Goal: Transaction & Acquisition: Purchase product/service

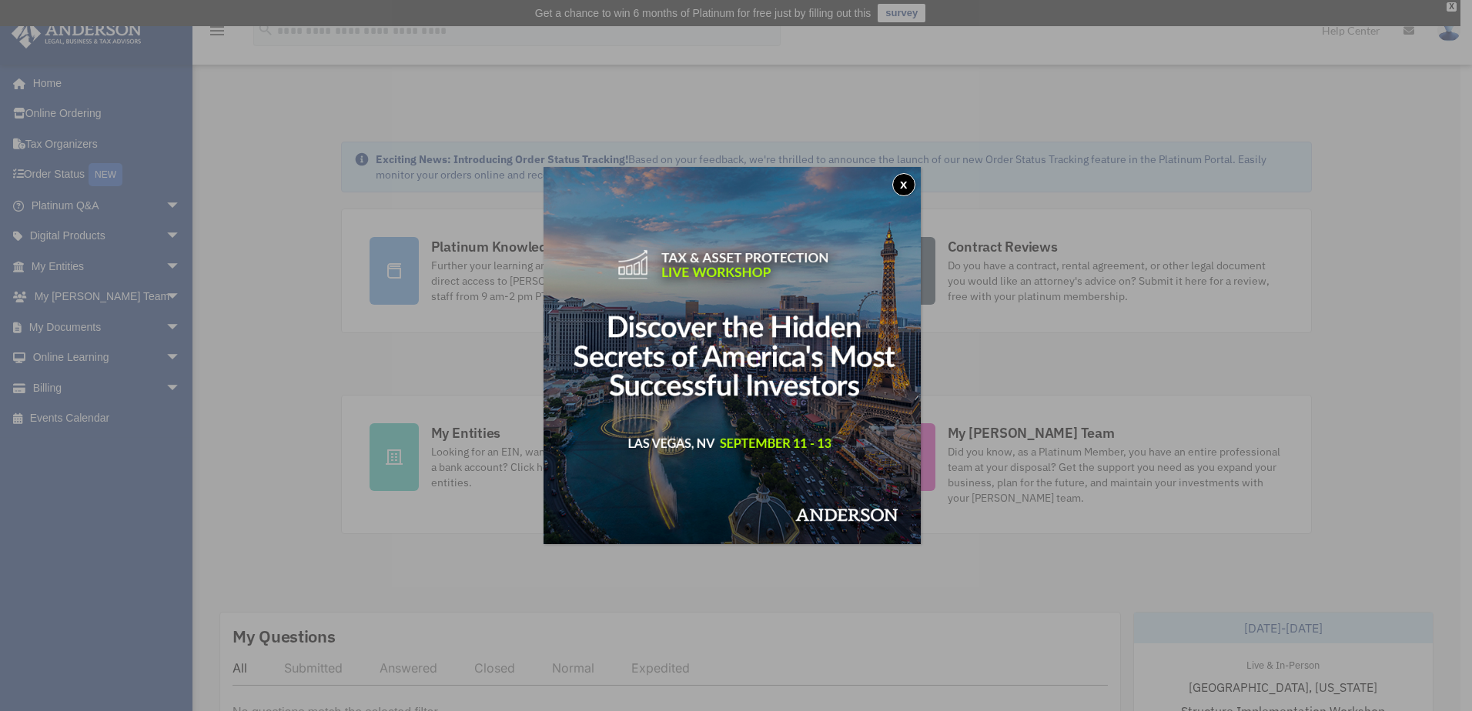
click at [911, 179] on button "x" at bounding box center [903, 184] width 23 height 23
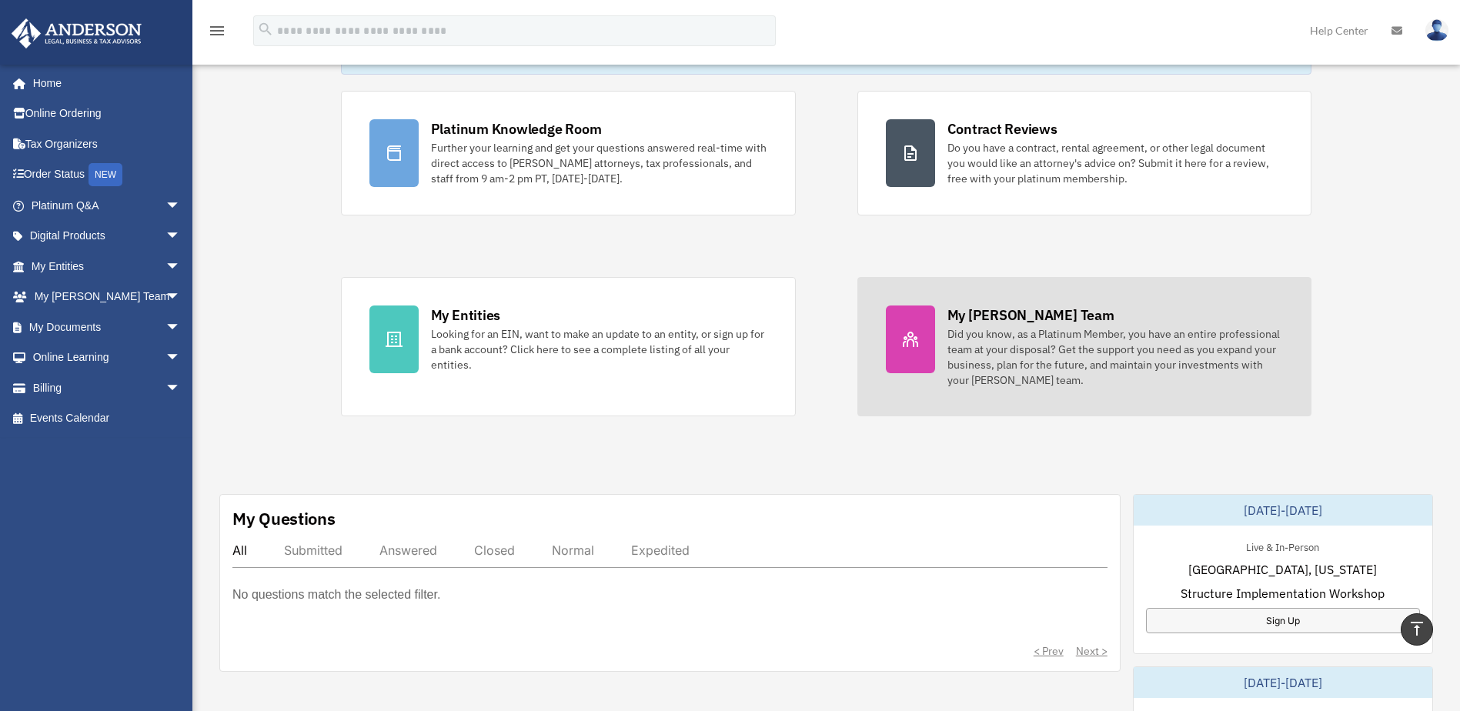
scroll to position [77, 0]
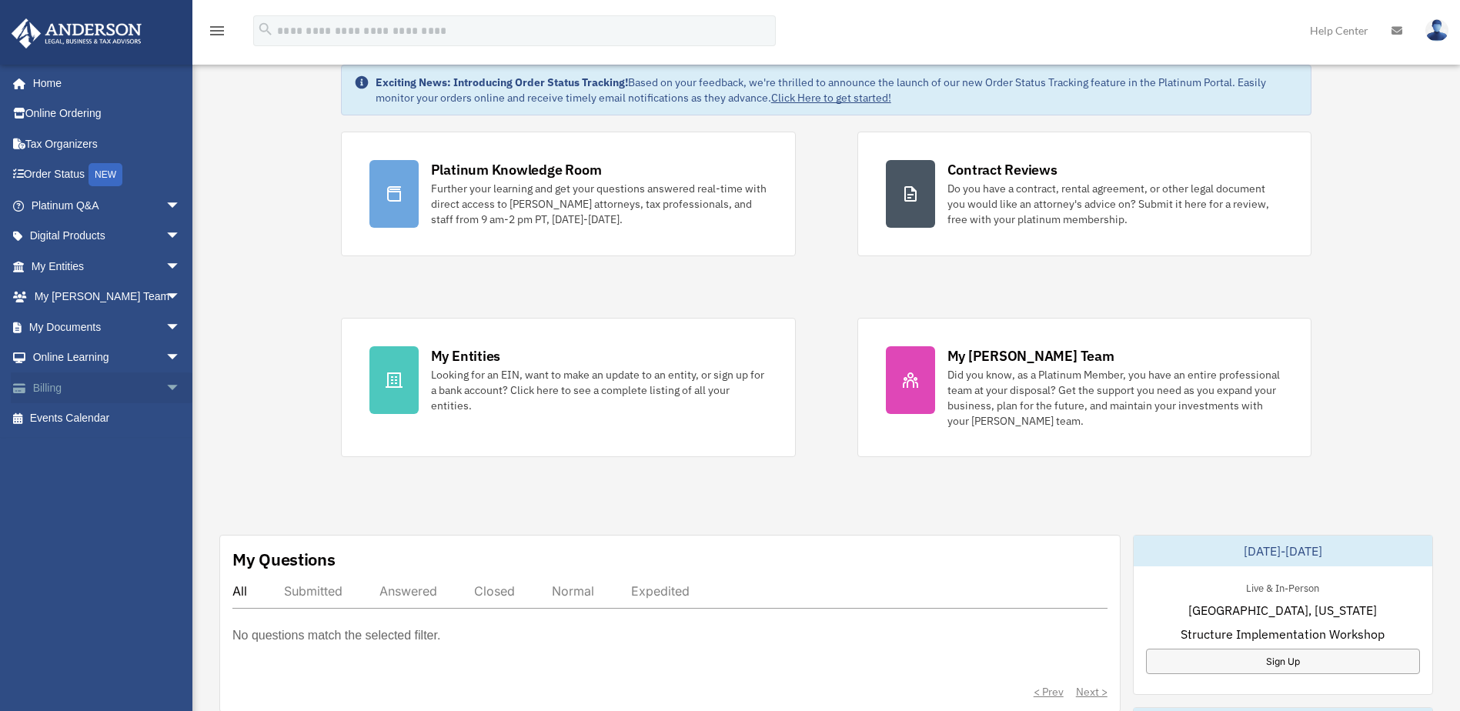
click at [70, 381] on link "Billing arrow_drop_down" at bounding box center [107, 388] width 193 height 31
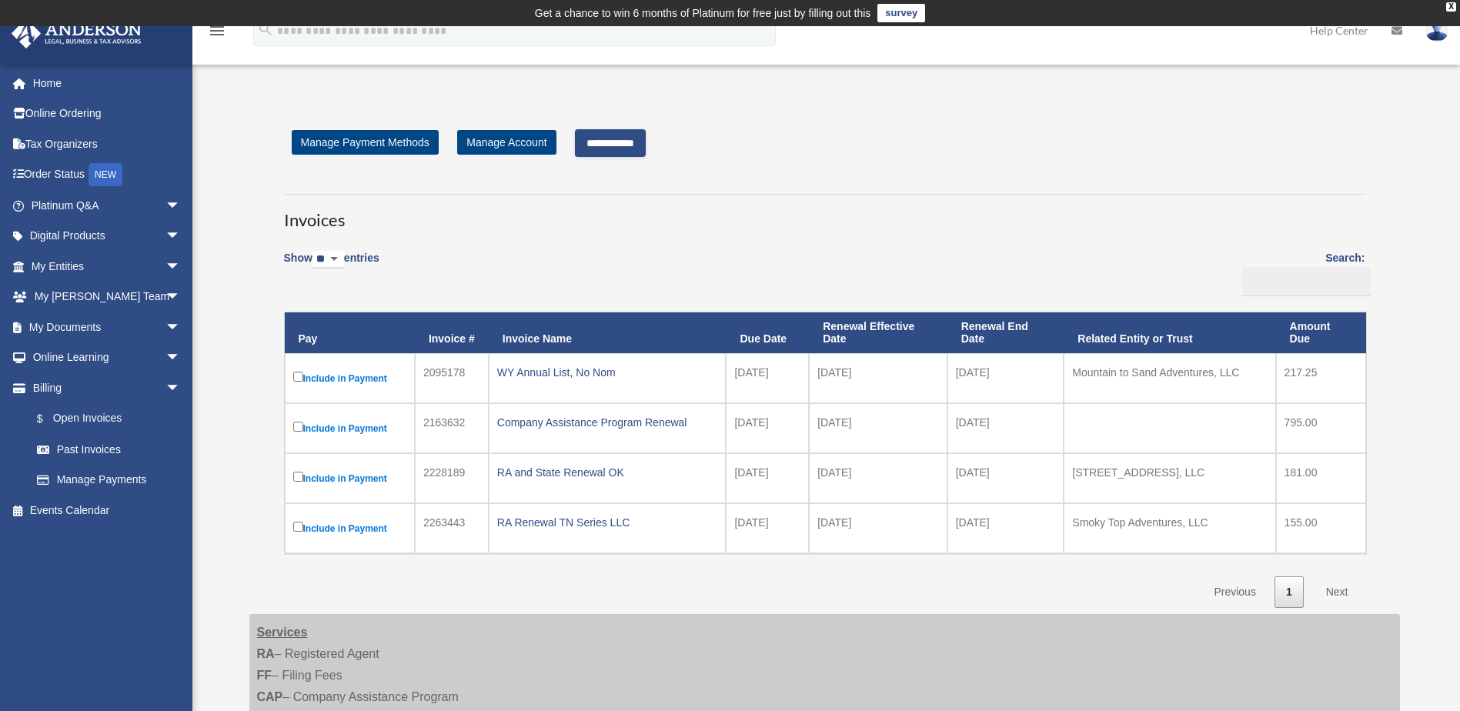
click at [632, 143] on input "**********" at bounding box center [610, 143] width 71 height 28
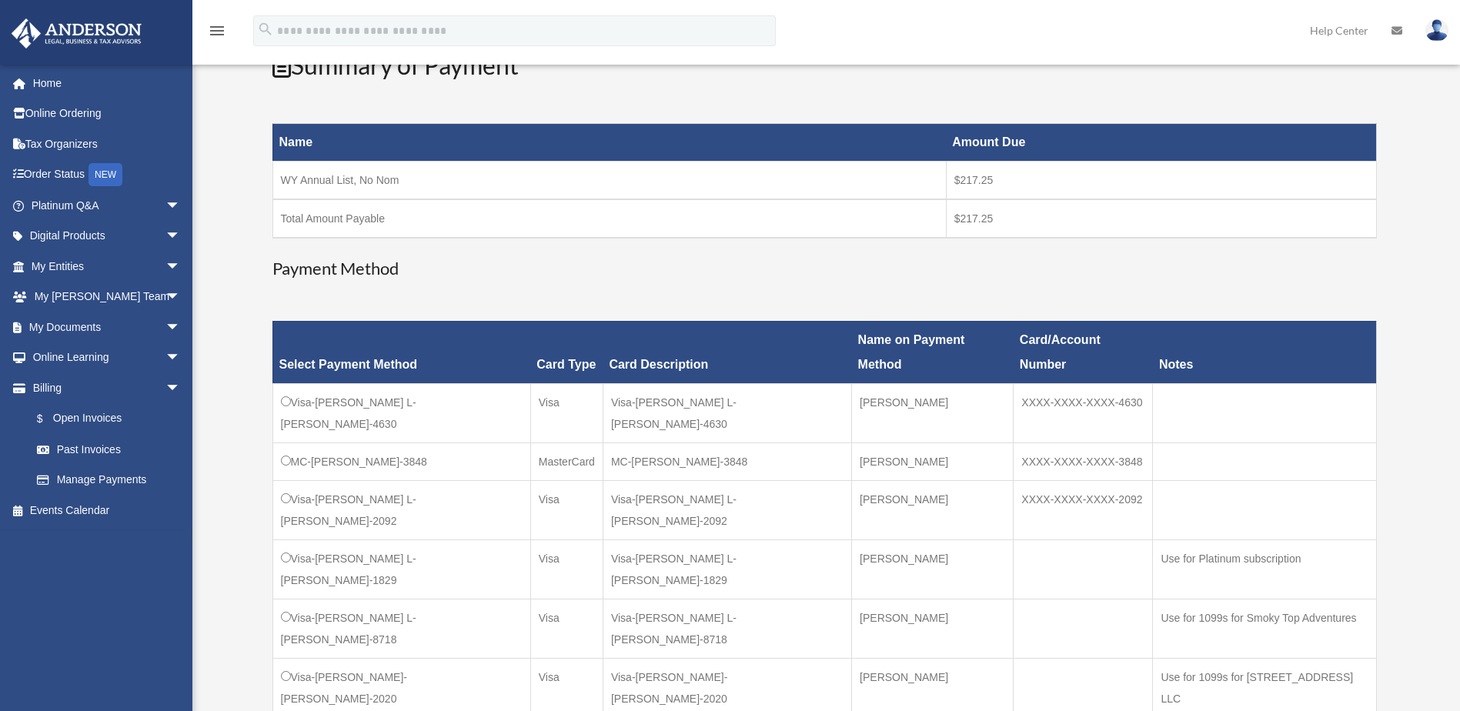
scroll to position [308, 0]
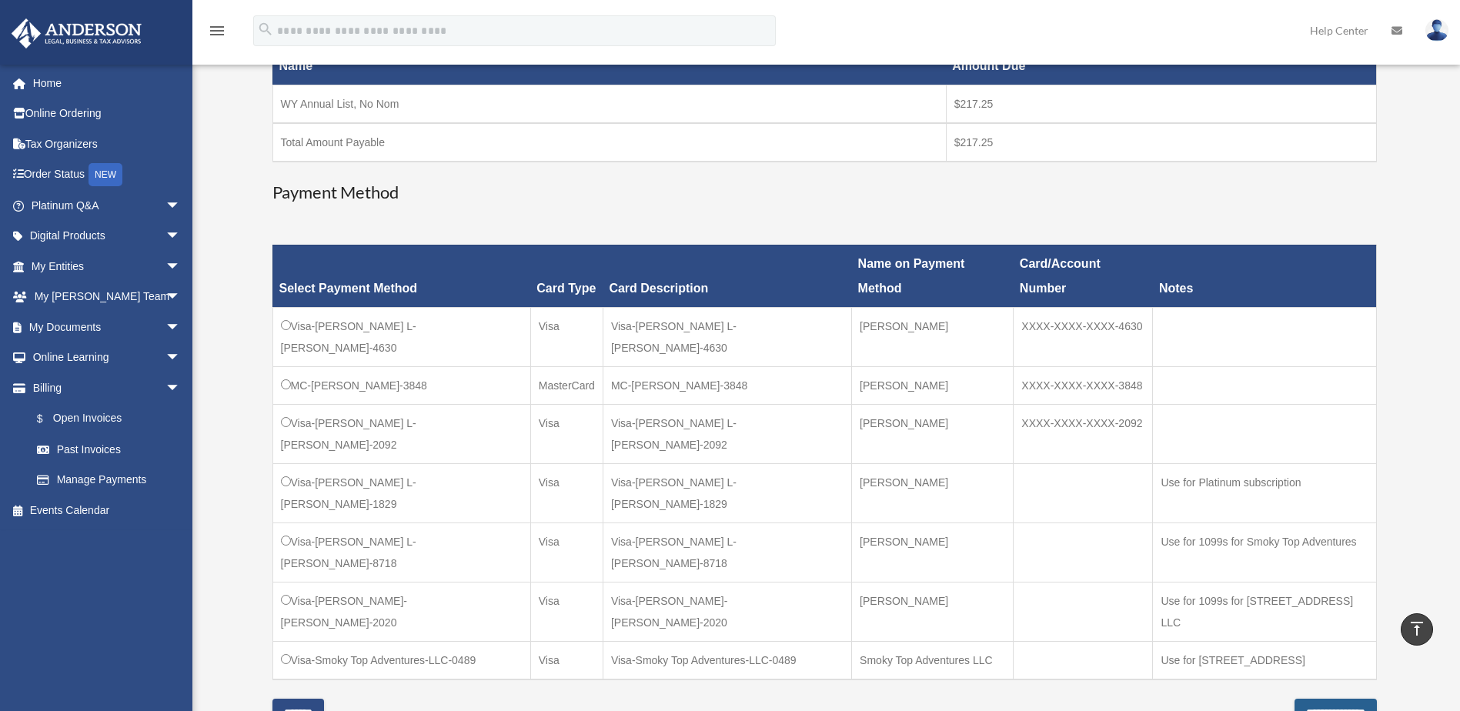
click at [1319, 699] on input "**********" at bounding box center [1336, 713] width 82 height 28
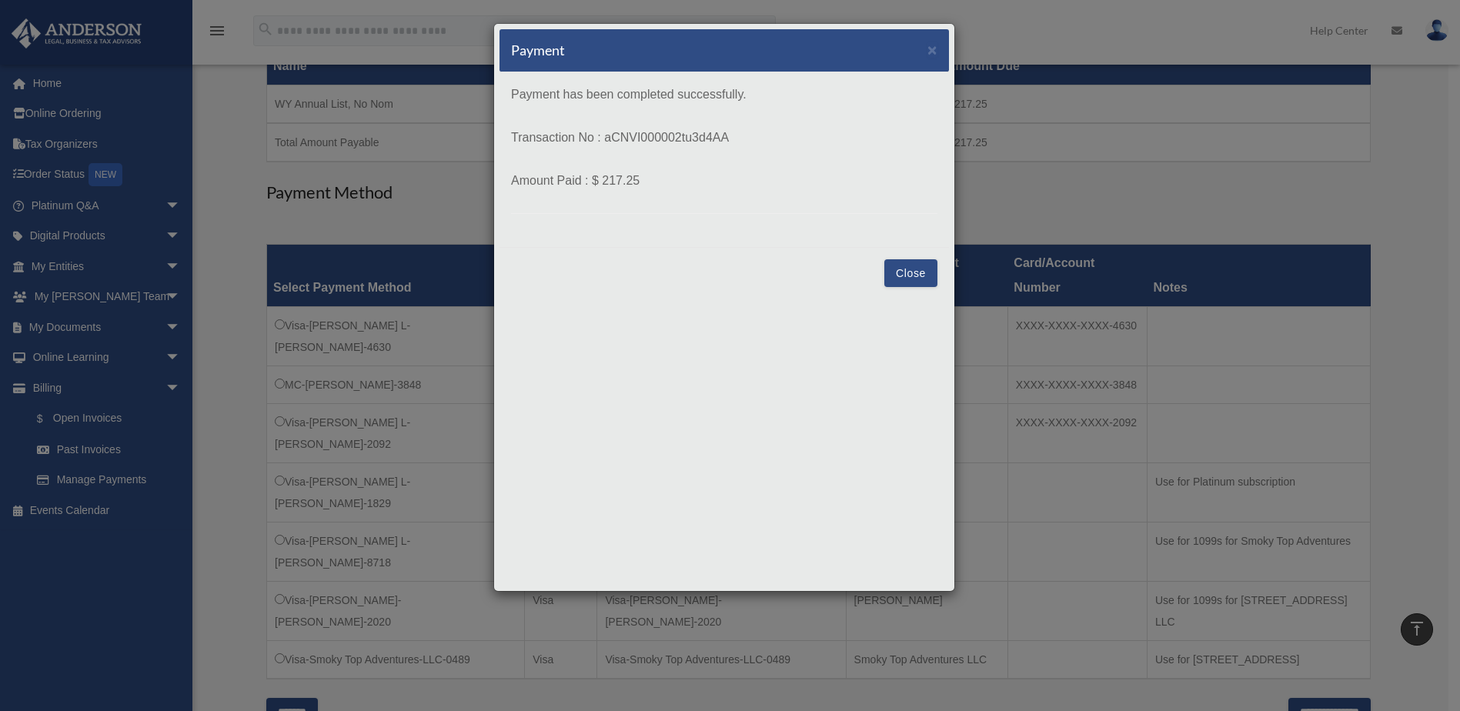
click at [912, 280] on button "Close" at bounding box center [910, 273] width 53 height 28
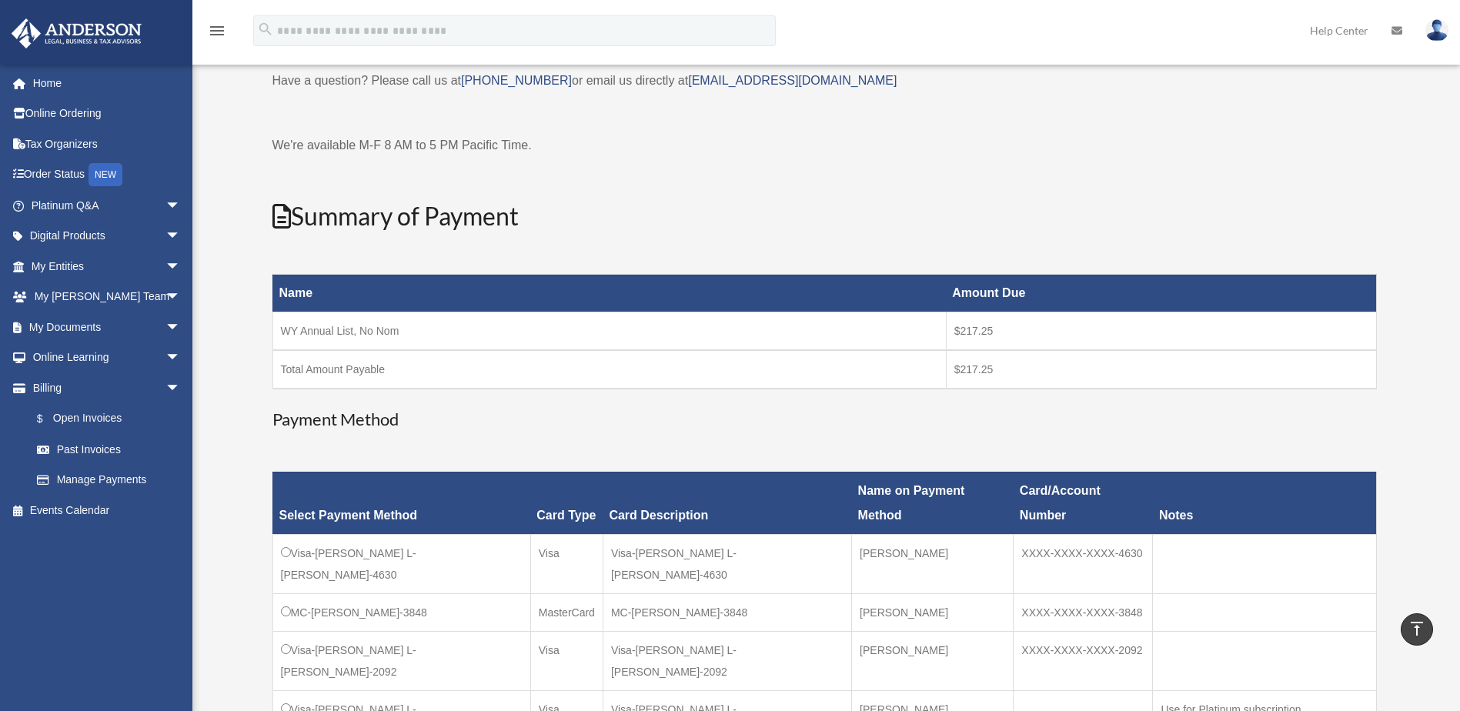
scroll to position [0, 0]
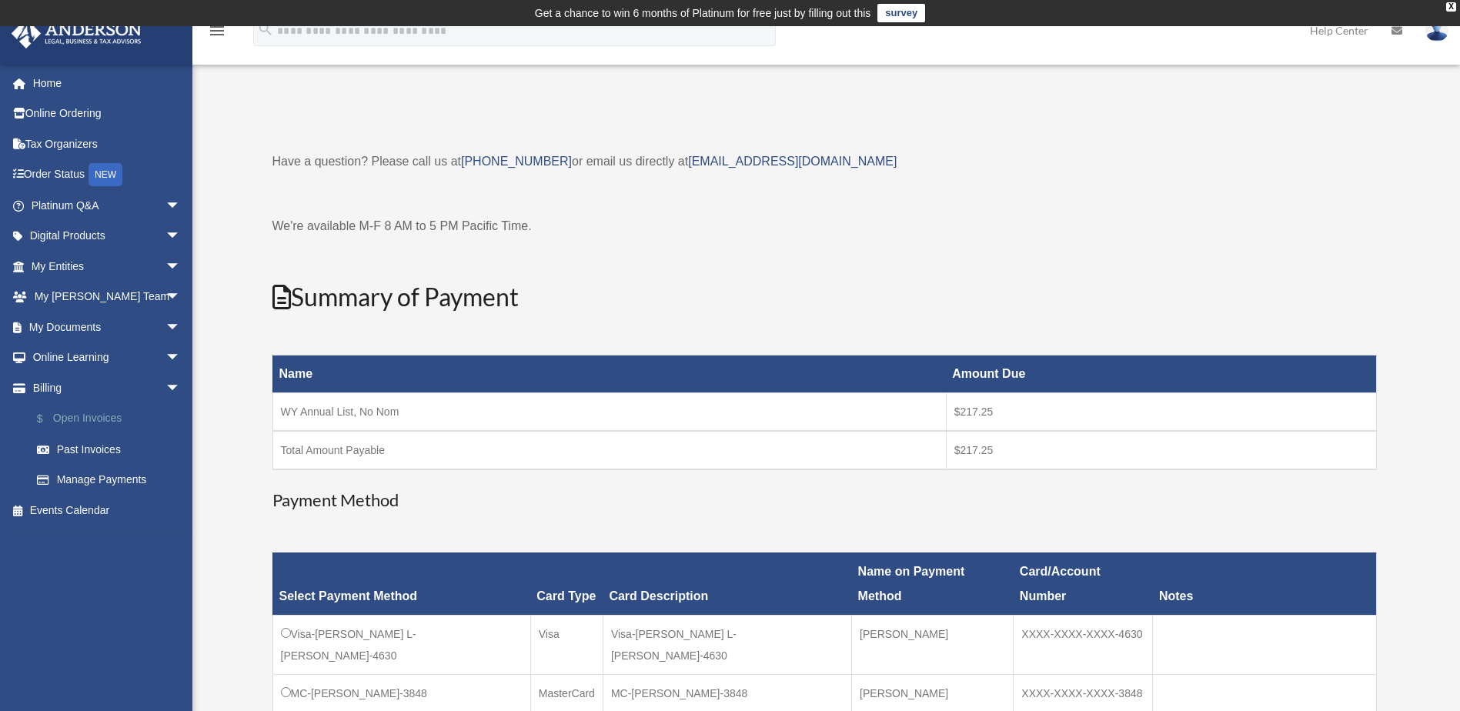
click at [97, 426] on link "$ Open Invoices" at bounding box center [113, 419] width 182 height 32
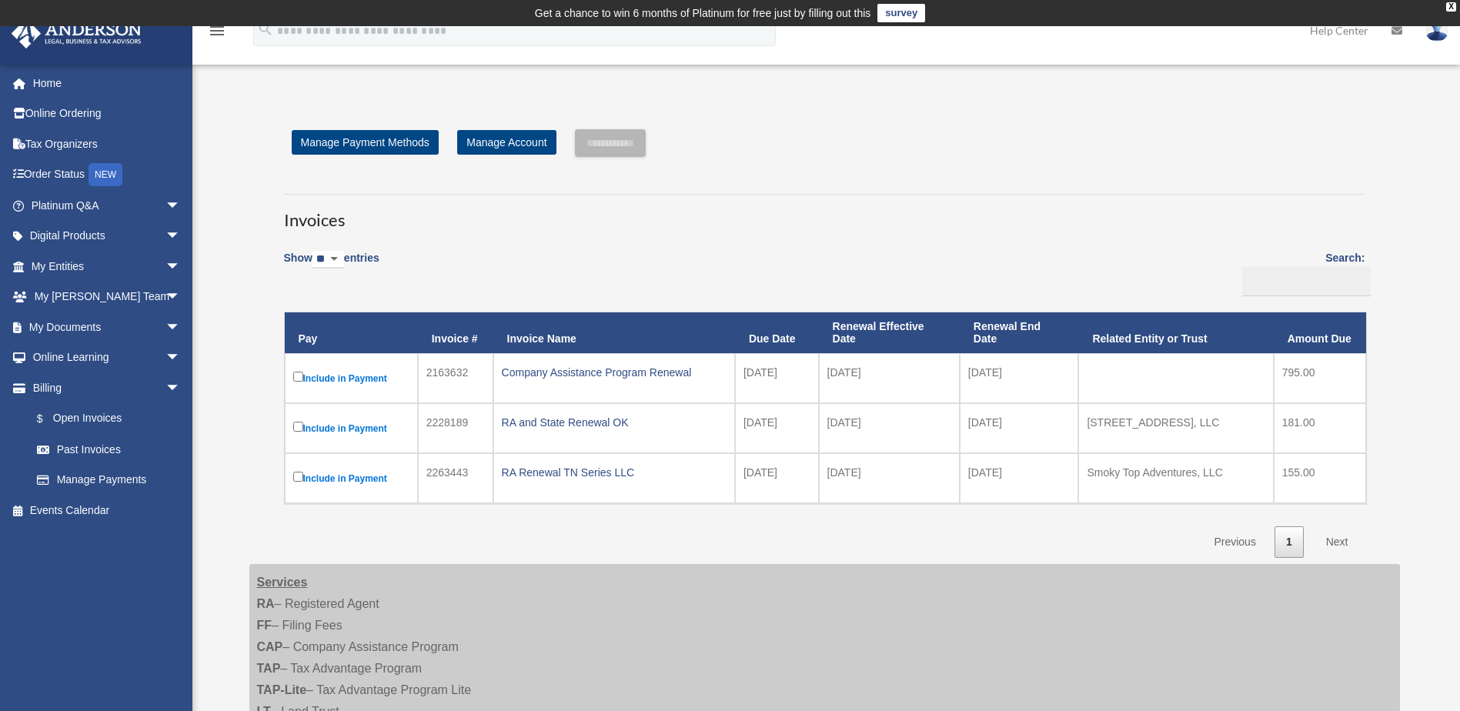
click at [1437, 30] on img at bounding box center [1436, 30] width 23 height 22
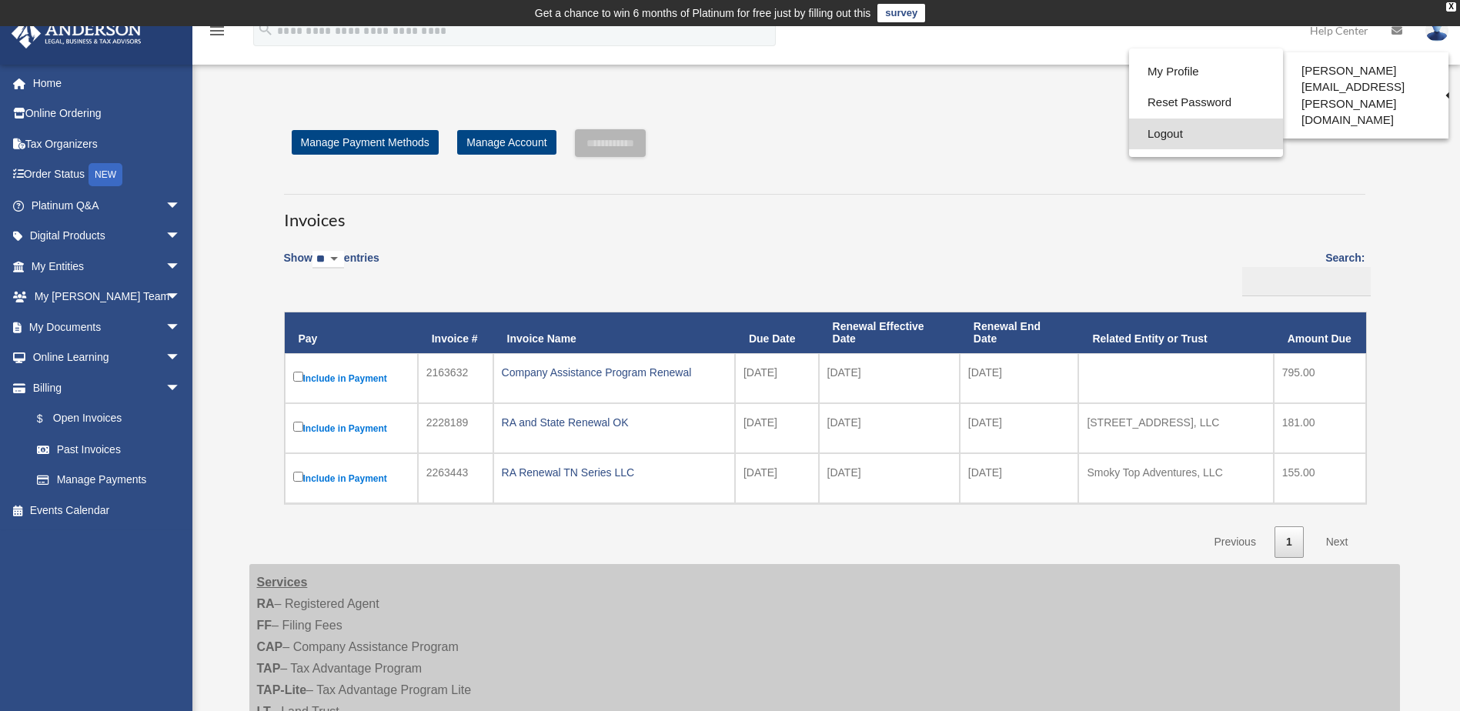
click at [1155, 139] on link "Logout" at bounding box center [1206, 135] width 154 height 32
